Goal: Task Accomplishment & Management: Manage account settings

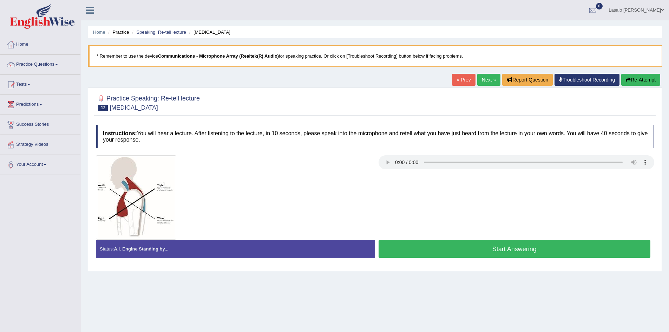
click at [649, 9] on link "Lasalo iosefo Mulipola" at bounding box center [636, 9] width 66 height 18
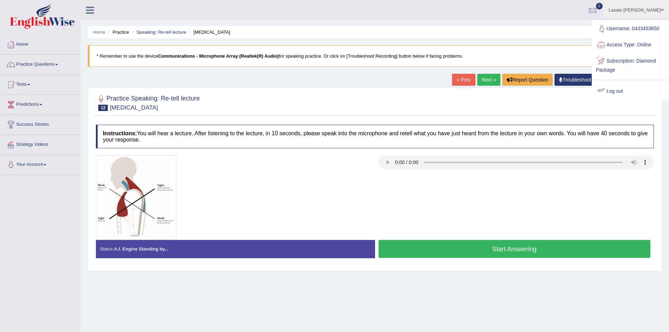
click at [625, 90] on link "Log out" at bounding box center [631, 91] width 76 height 16
